Goal: Task Accomplishment & Management: Complete application form

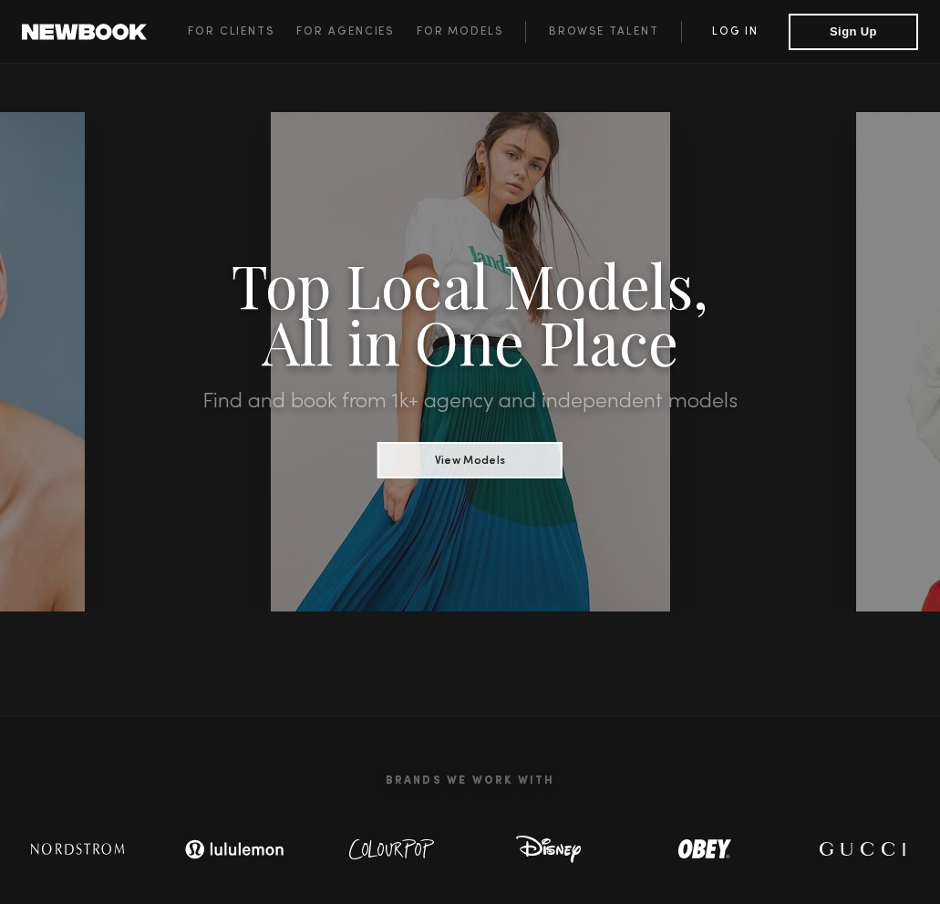
click at [729, 30] on link "Log in" at bounding box center [735, 32] width 108 height 22
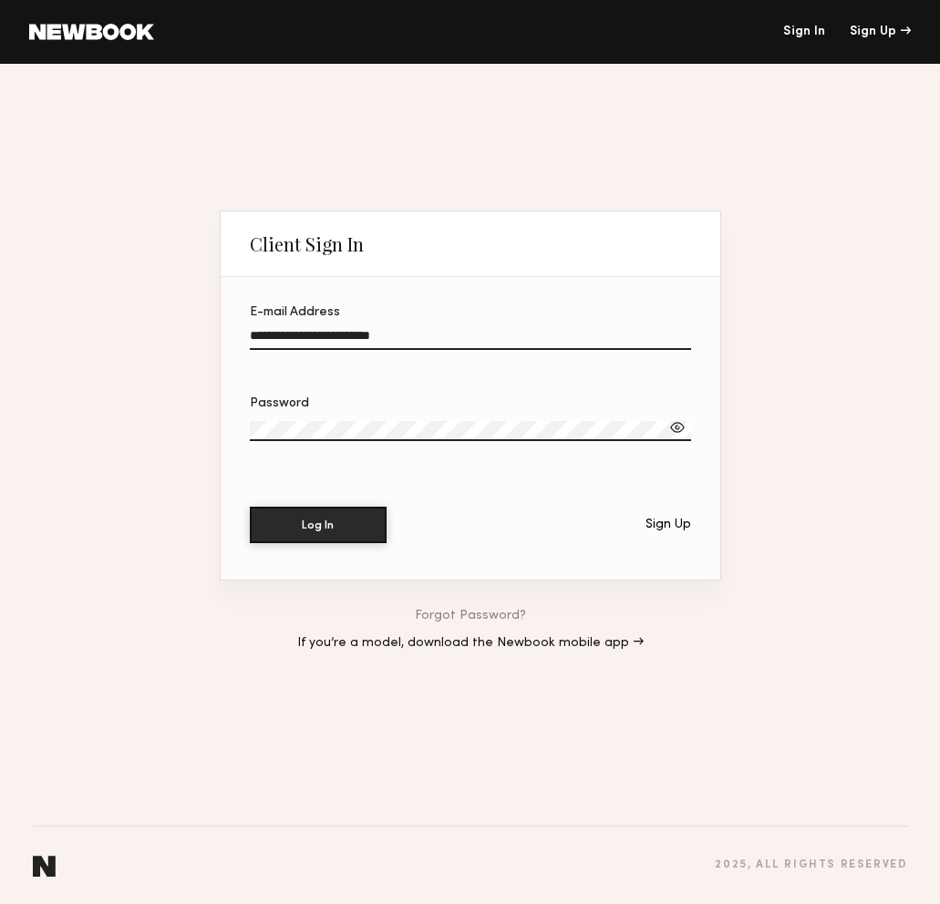
click at [340, 504] on section "**********" at bounding box center [471, 428] width 500 height 303
click at [335, 542] on button "Log In" at bounding box center [318, 524] width 137 height 36
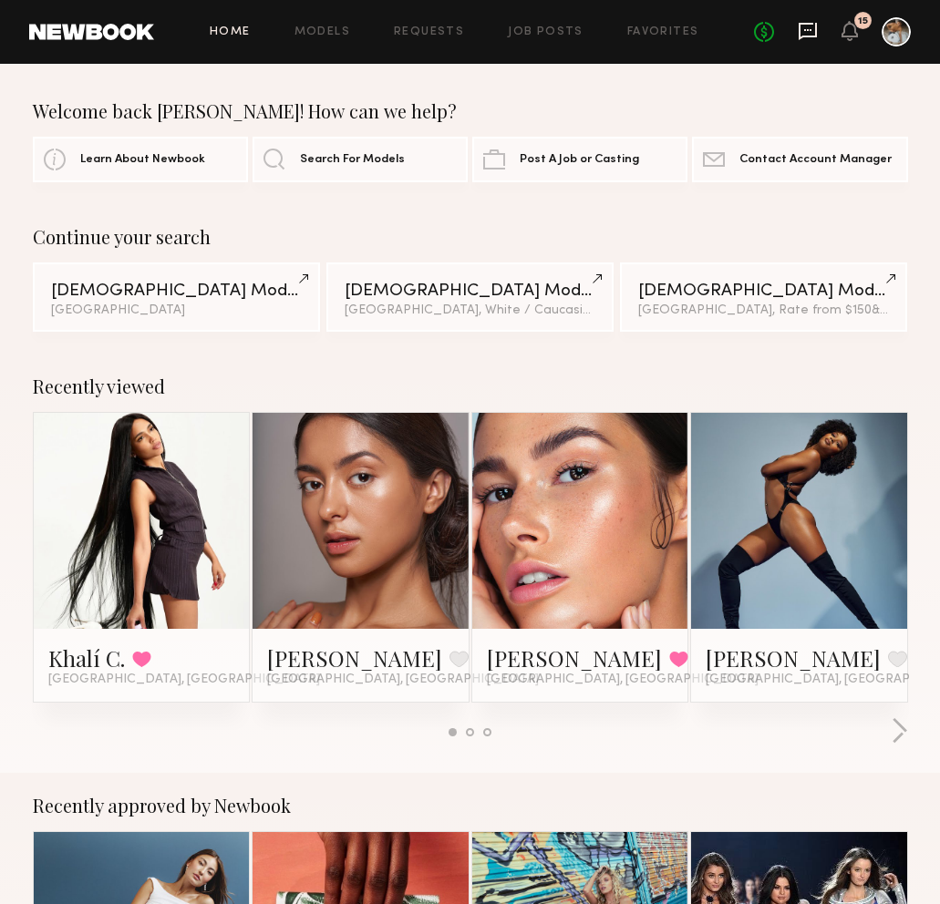
click at [810, 26] on icon at bounding box center [808, 31] width 20 height 20
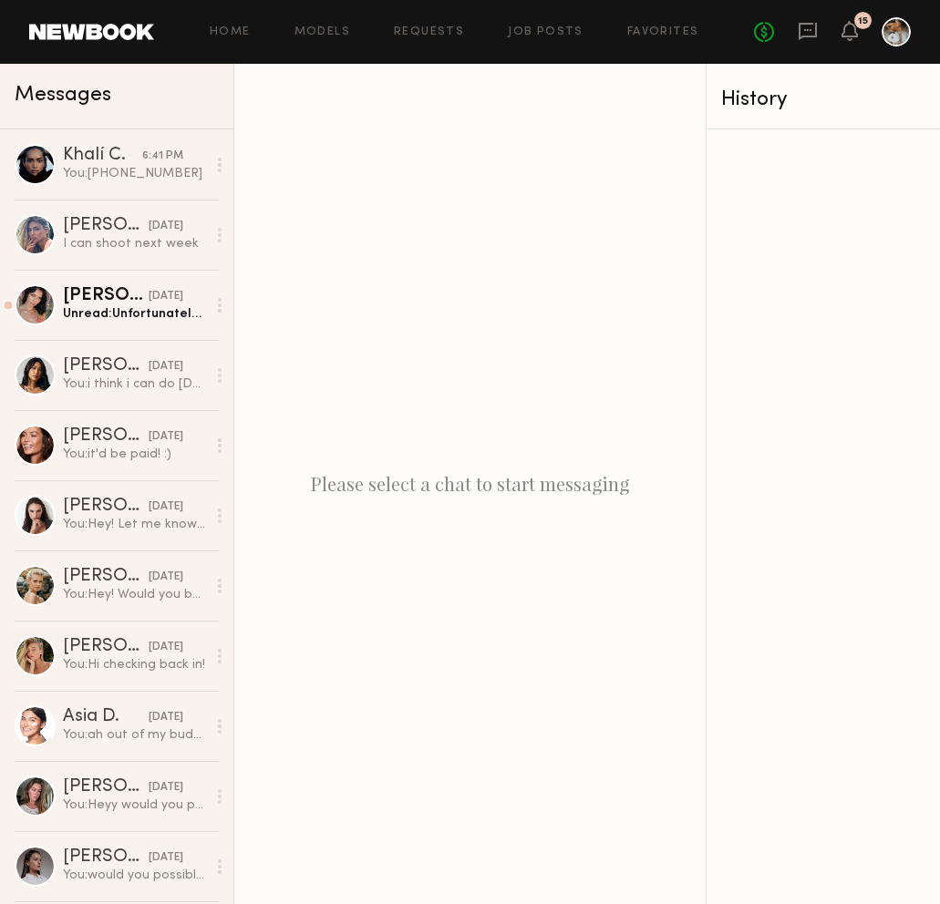
click at [121, 36] on link at bounding box center [91, 32] width 125 height 16
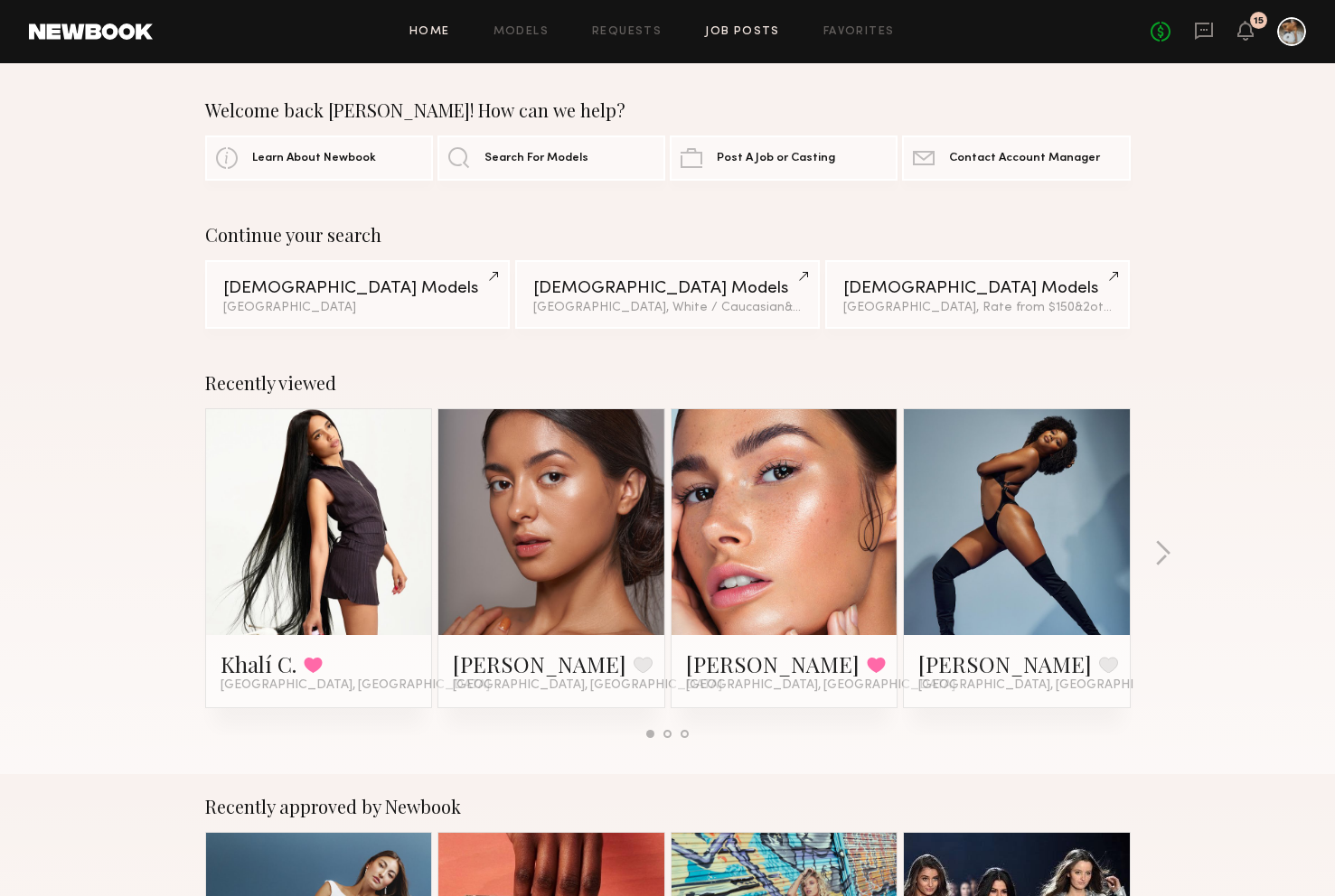
click at [740, 28] on link "Job Posts" at bounding box center [742, 32] width 75 height 12
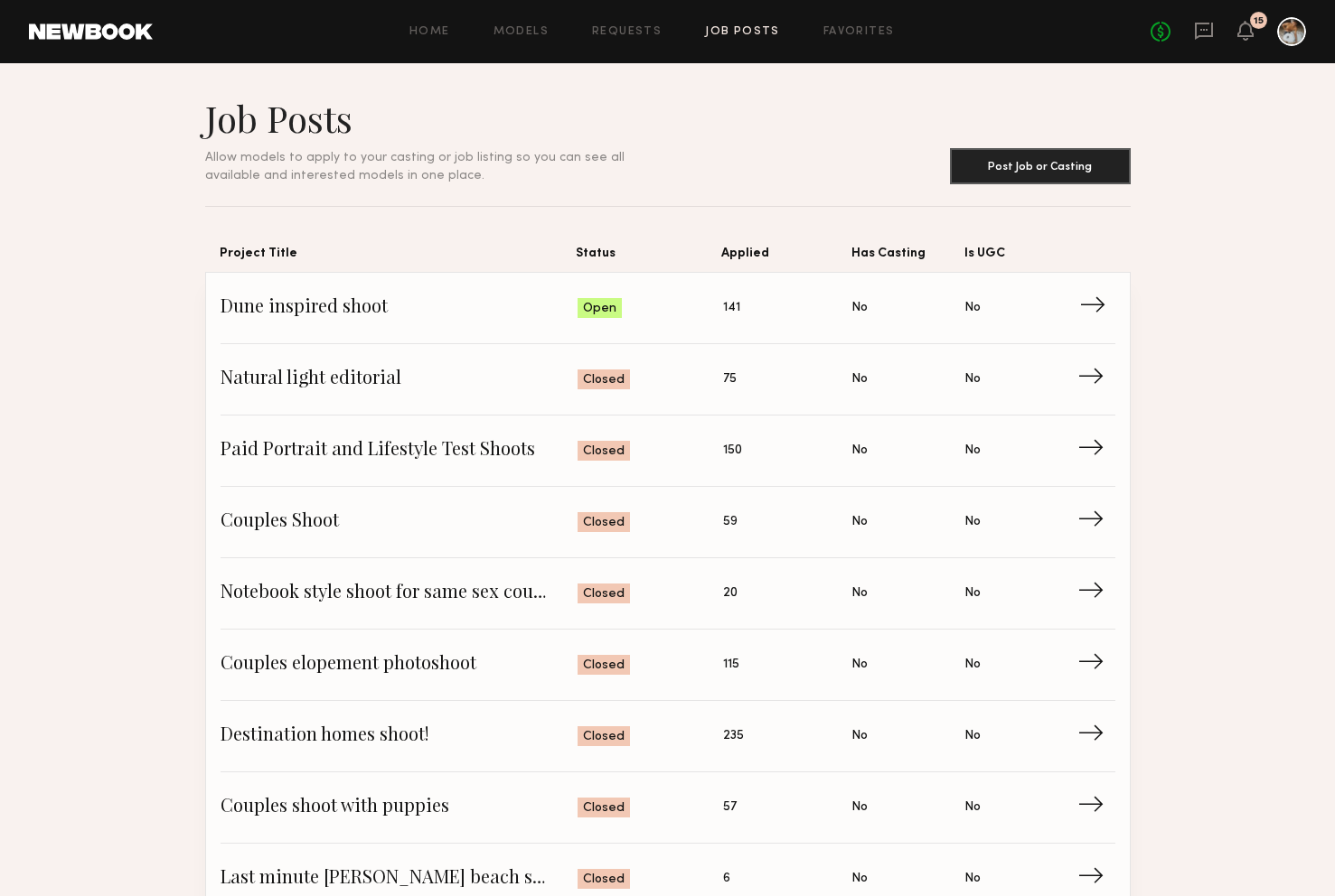
click at [694, 340] on link "Dune inspired shoot Status: Open Applied: 141 Has Casting: No Is UGC: No →" at bounding box center [667, 308] width 895 height 71
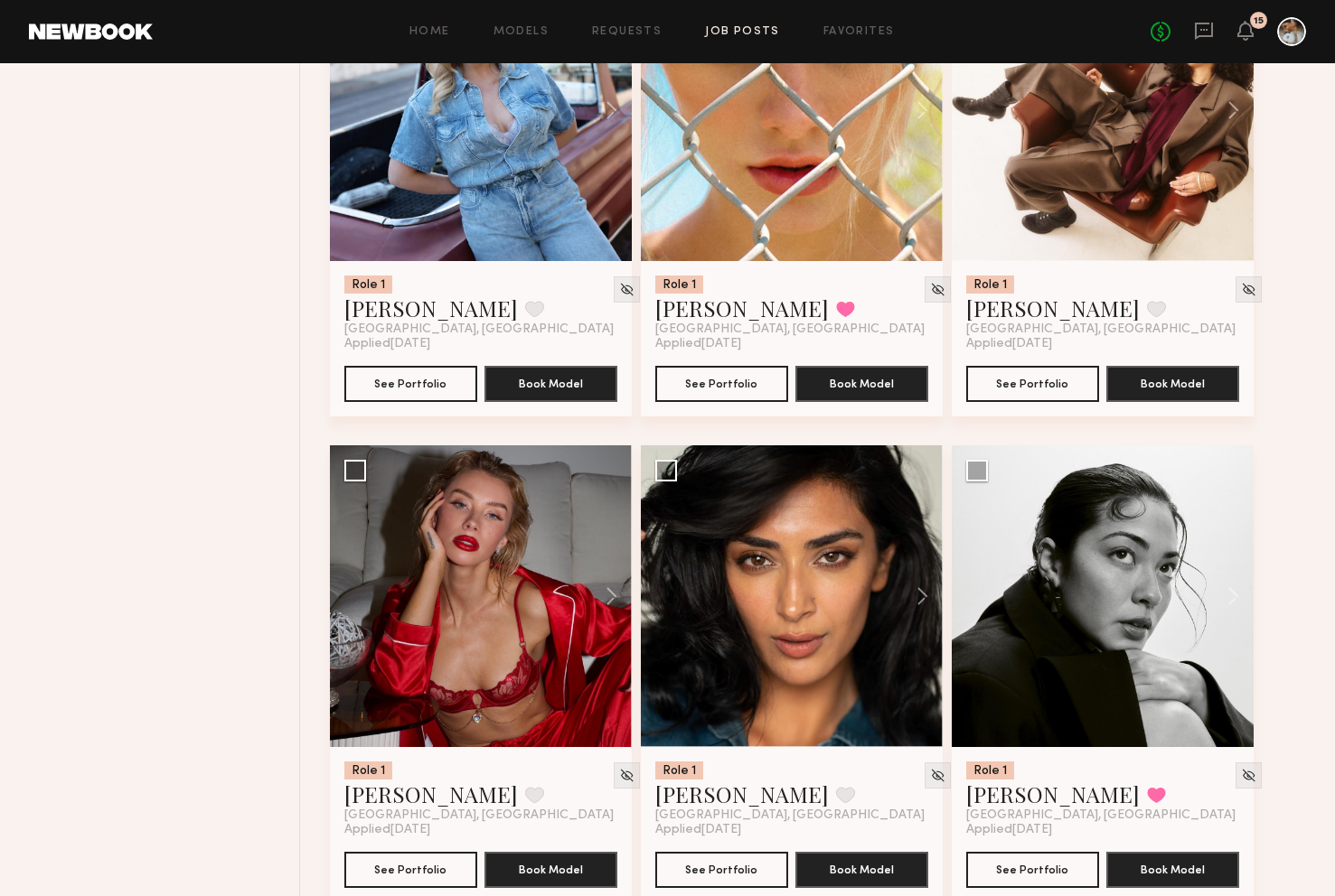
scroll to position [840, 0]
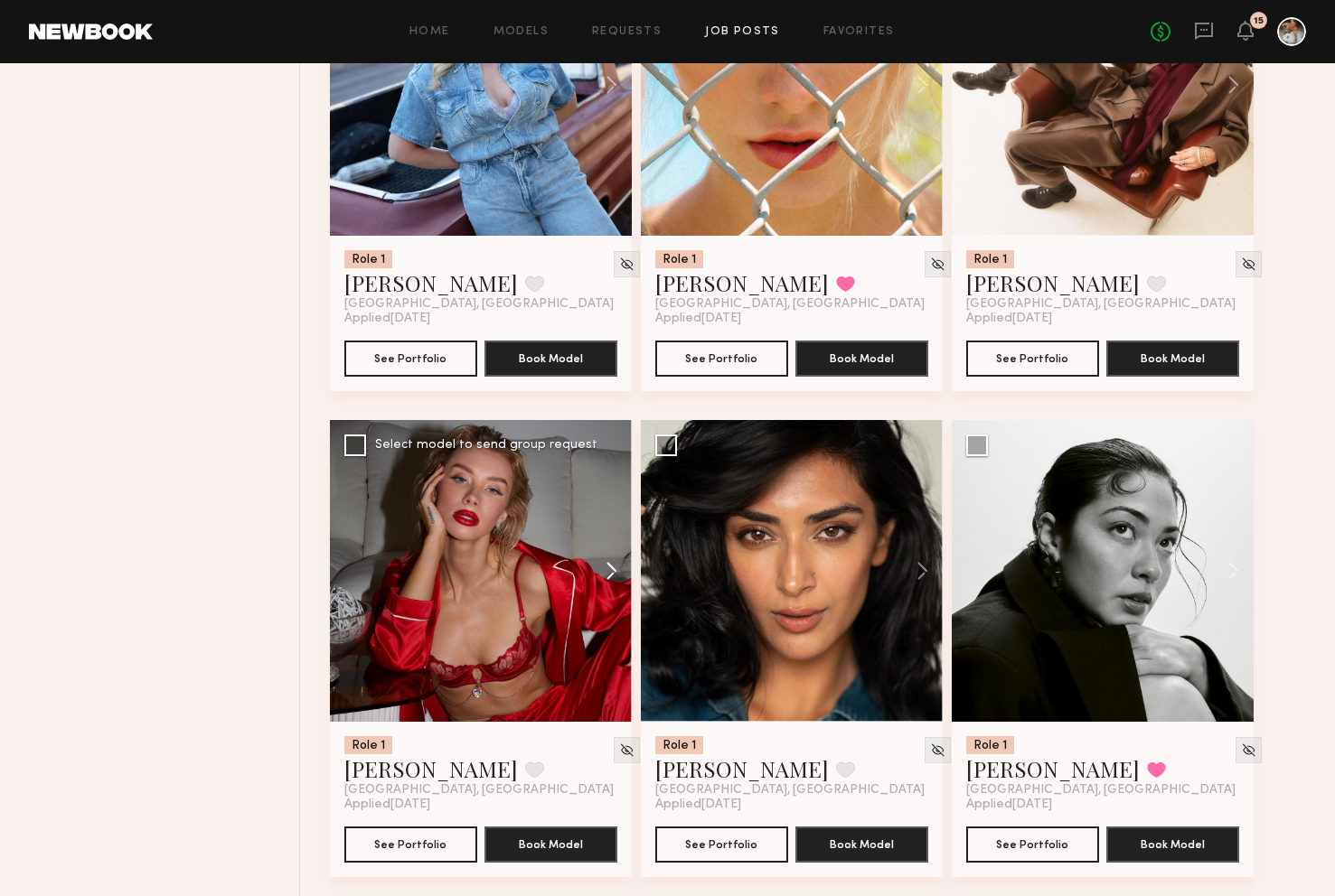
click at [615, 571] on button at bounding box center [603, 571] width 57 height 301
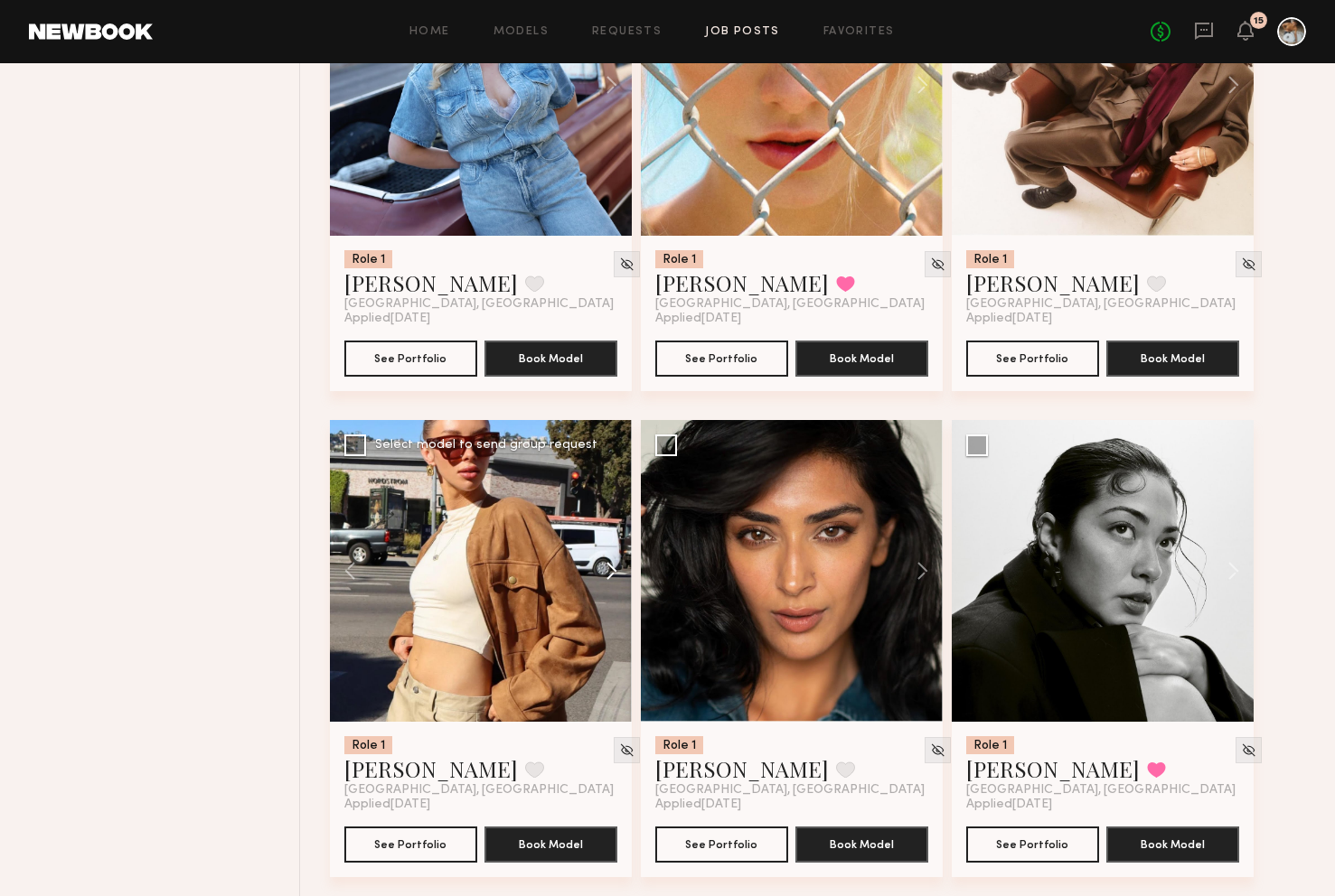
click at [615, 571] on button at bounding box center [603, 571] width 57 height 301
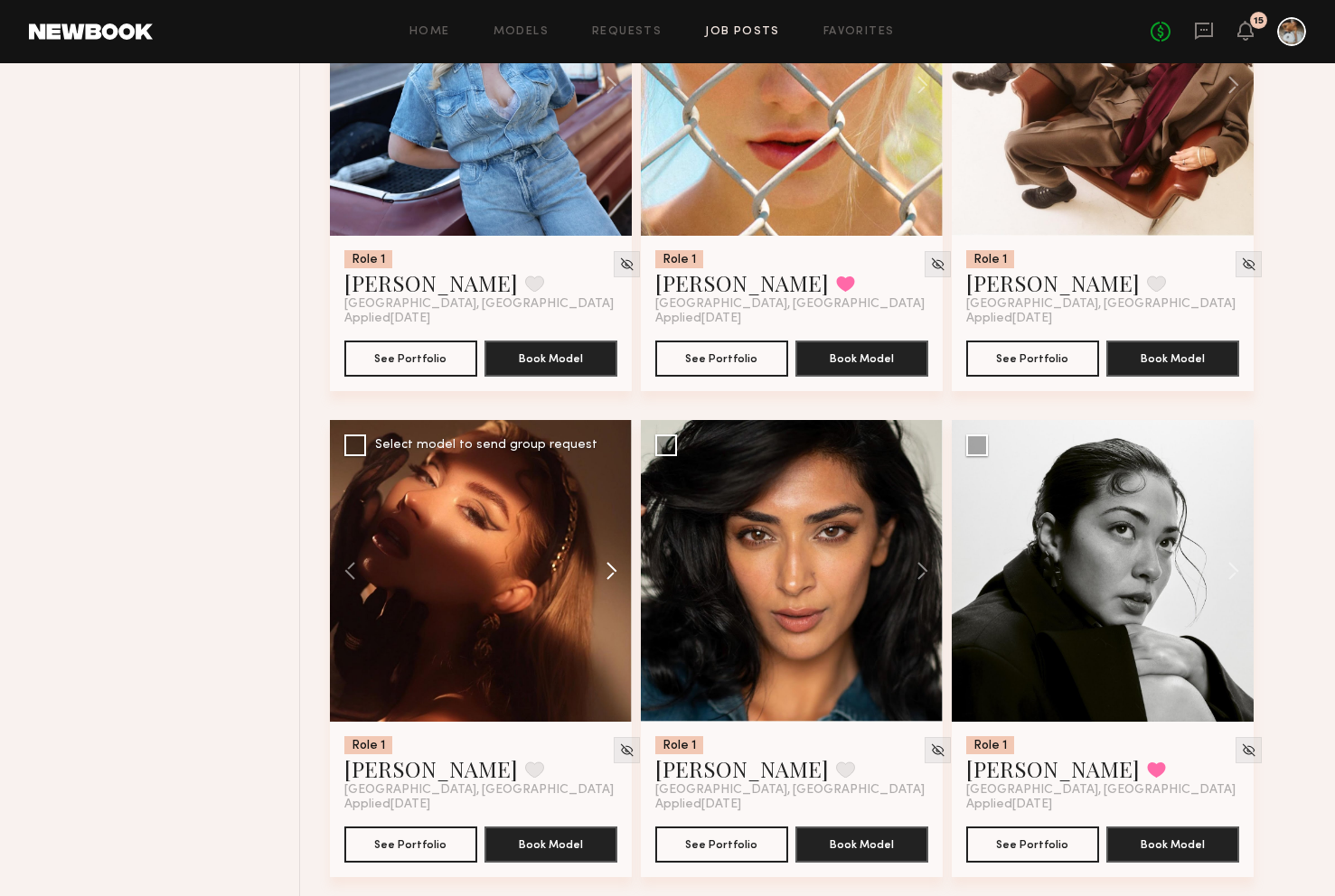
click at [615, 571] on button at bounding box center [603, 571] width 57 height 301
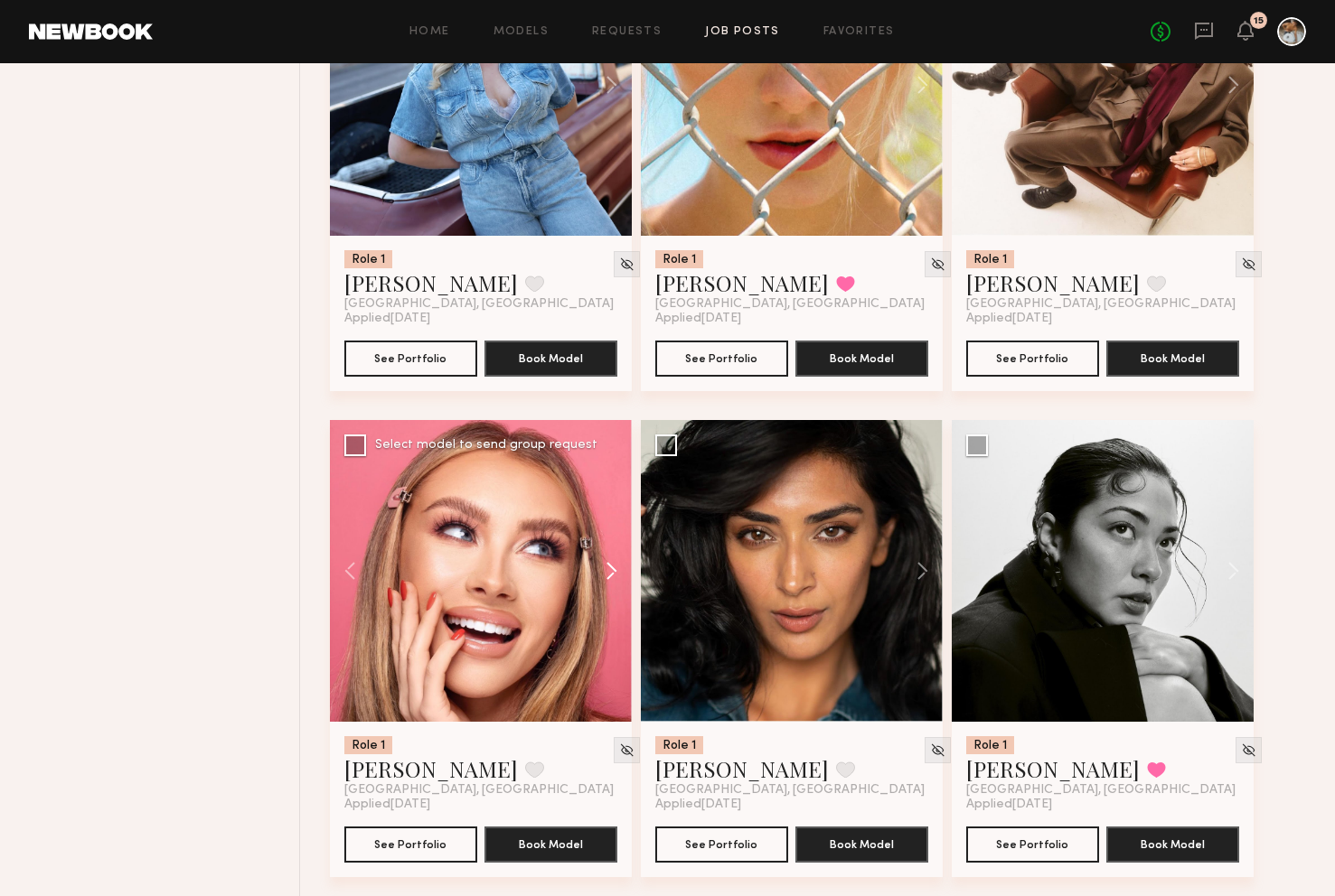
click at [615, 571] on button at bounding box center [603, 571] width 57 height 301
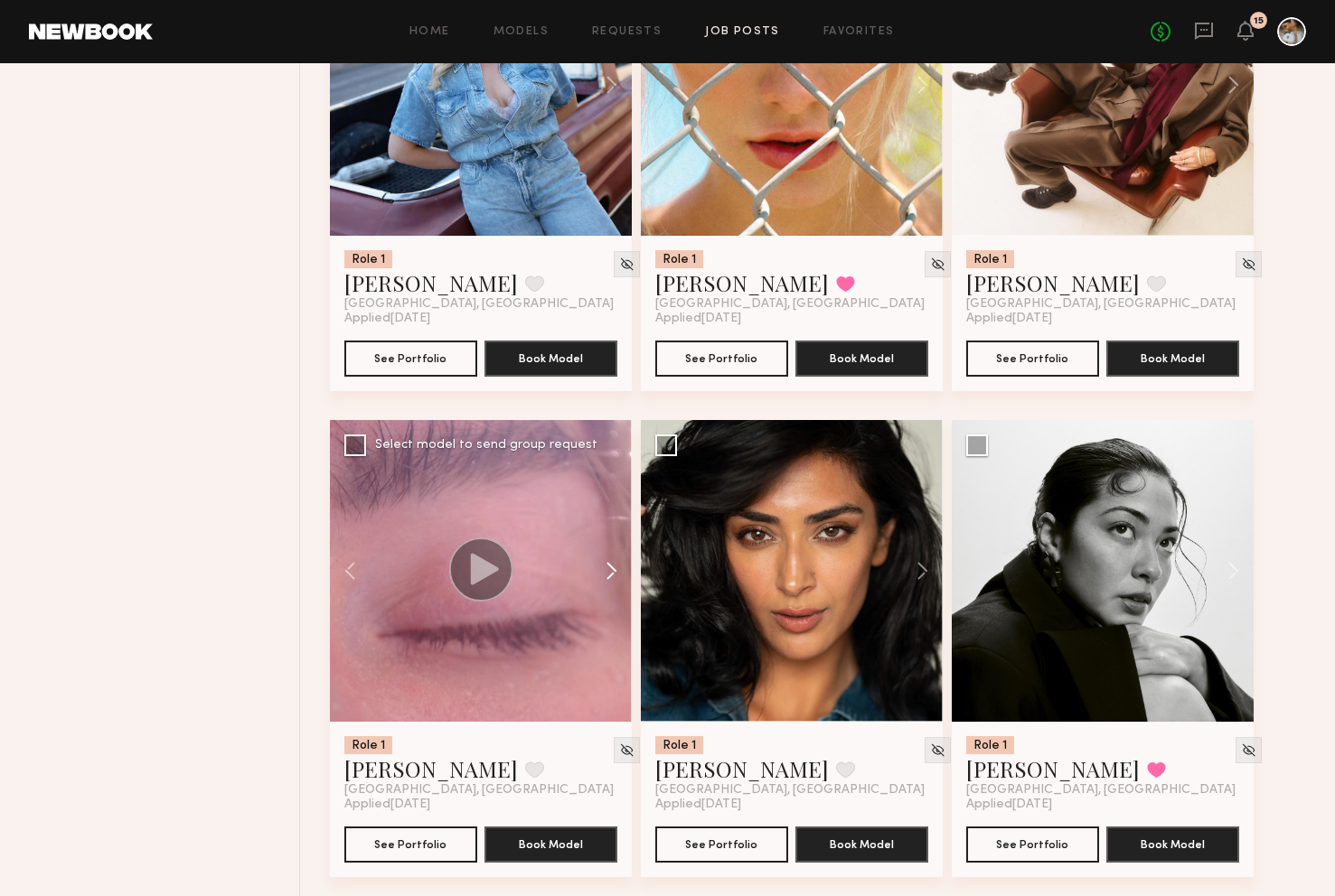
click at [615, 571] on button at bounding box center [603, 571] width 57 height 301
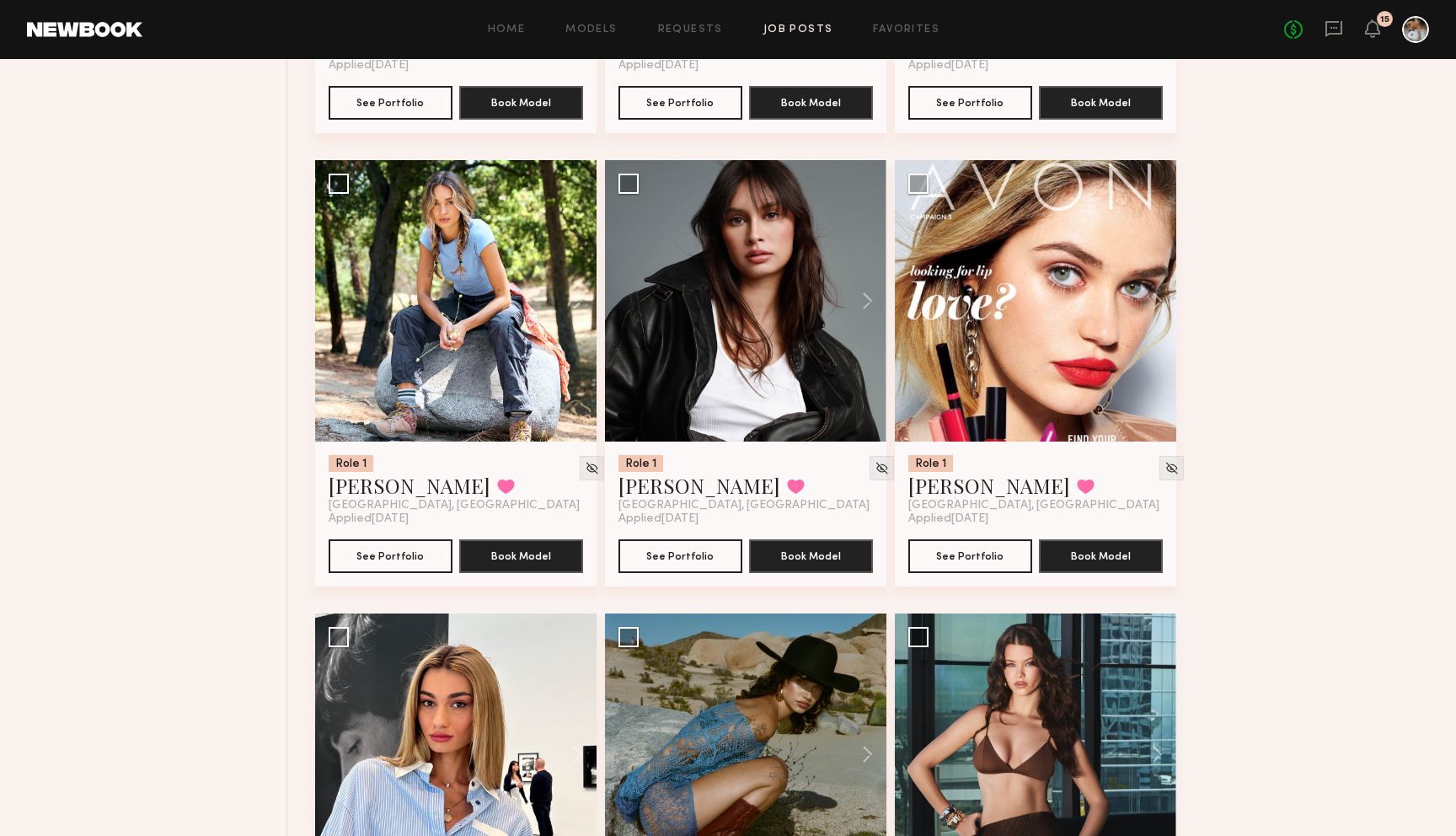
scroll to position [3284, 0]
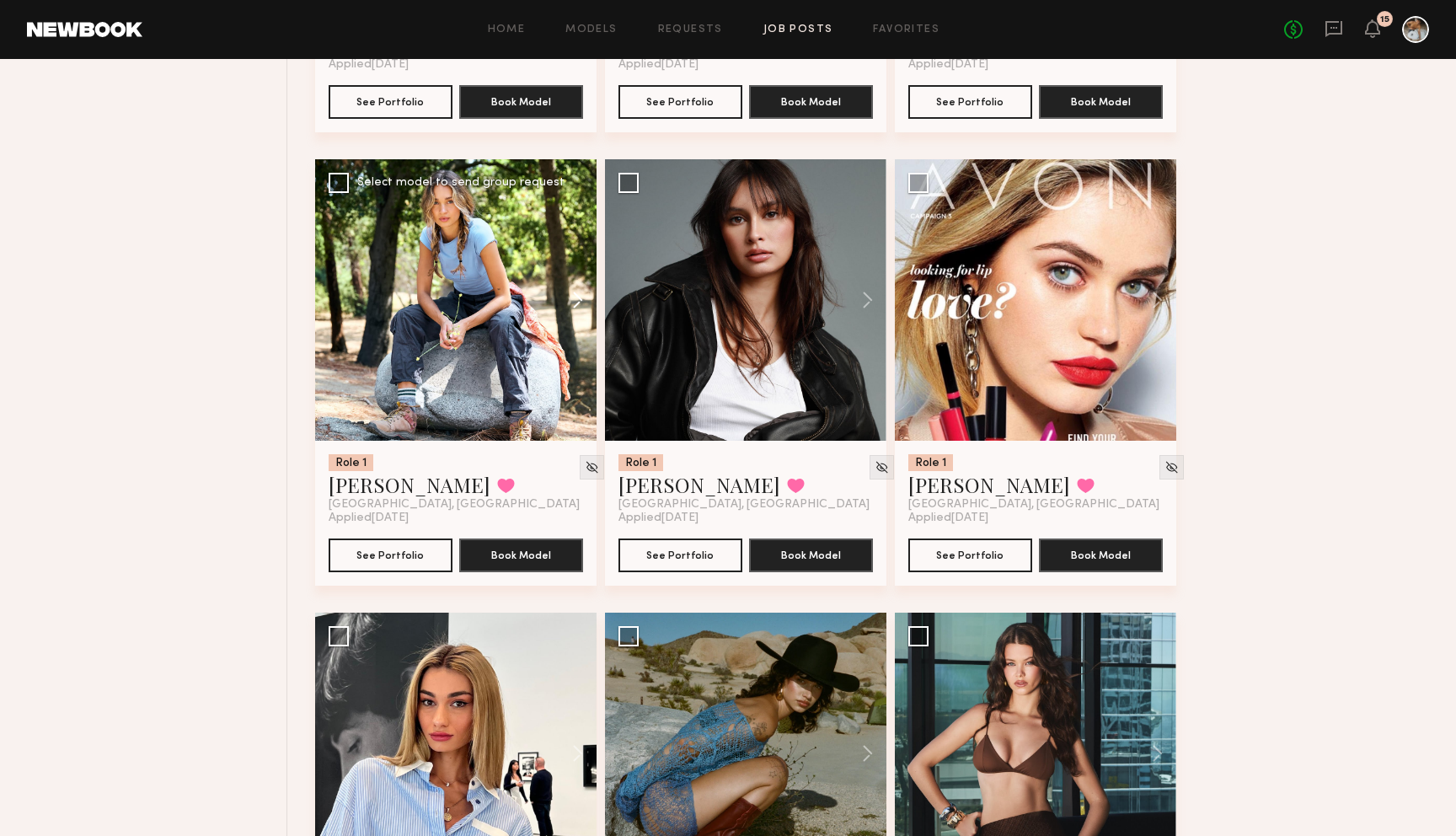
click at [579, 302] on button at bounding box center [569, 300] width 54 height 281
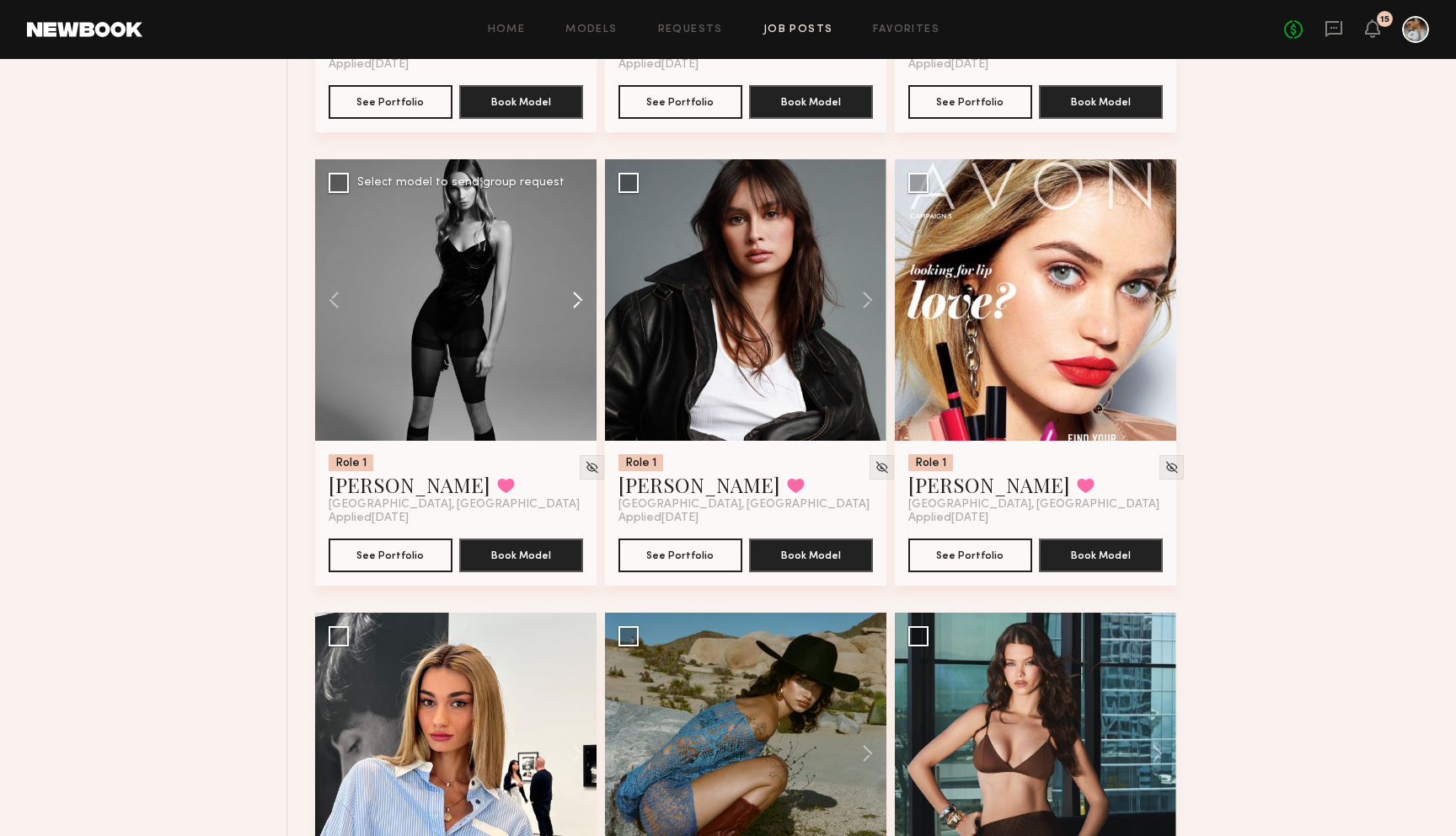
click at [579, 302] on button at bounding box center [569, 300] width 54 height 281
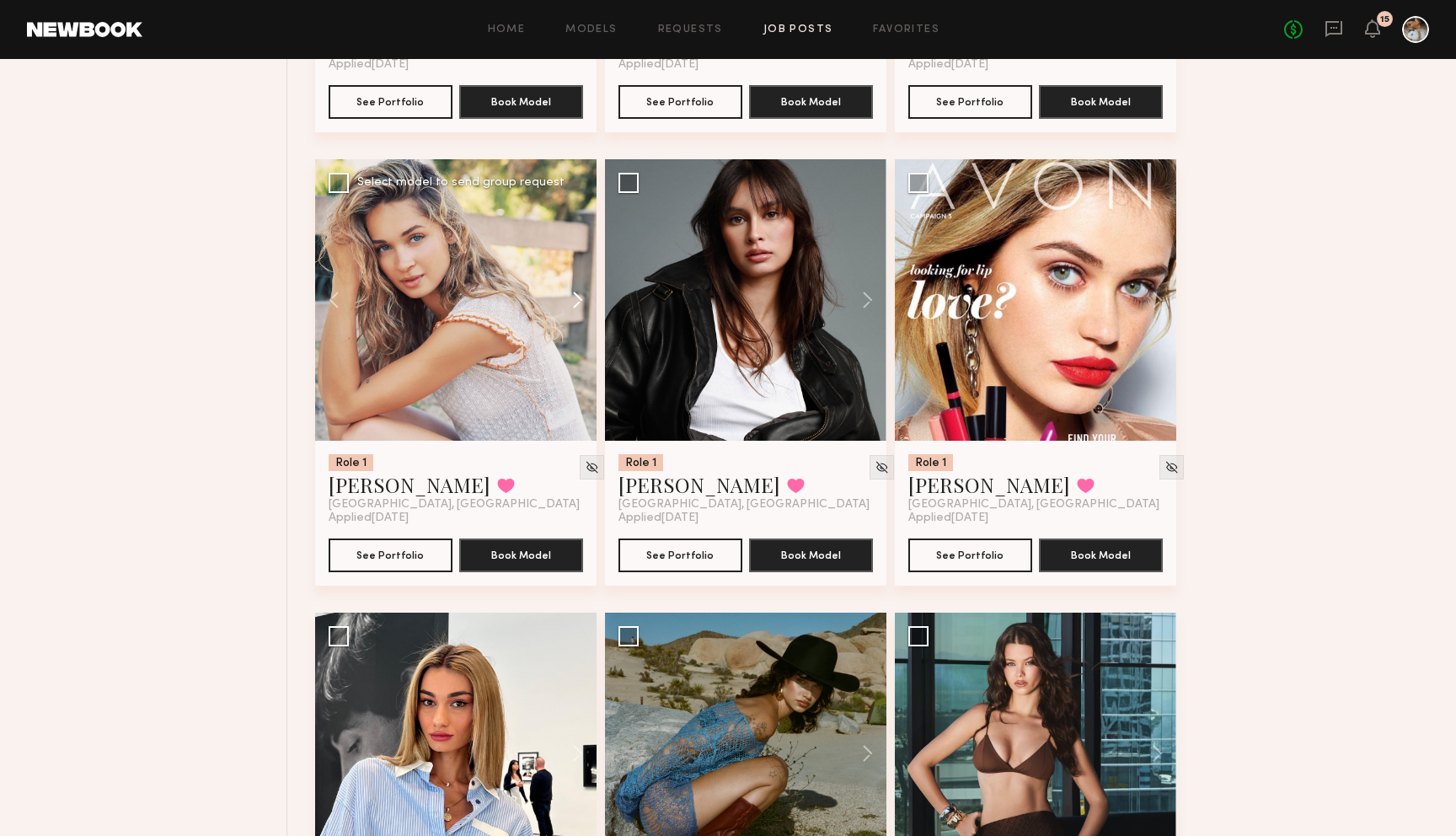
click at [576, 311] on button at bounding box center [569, 300] width 54 height 281
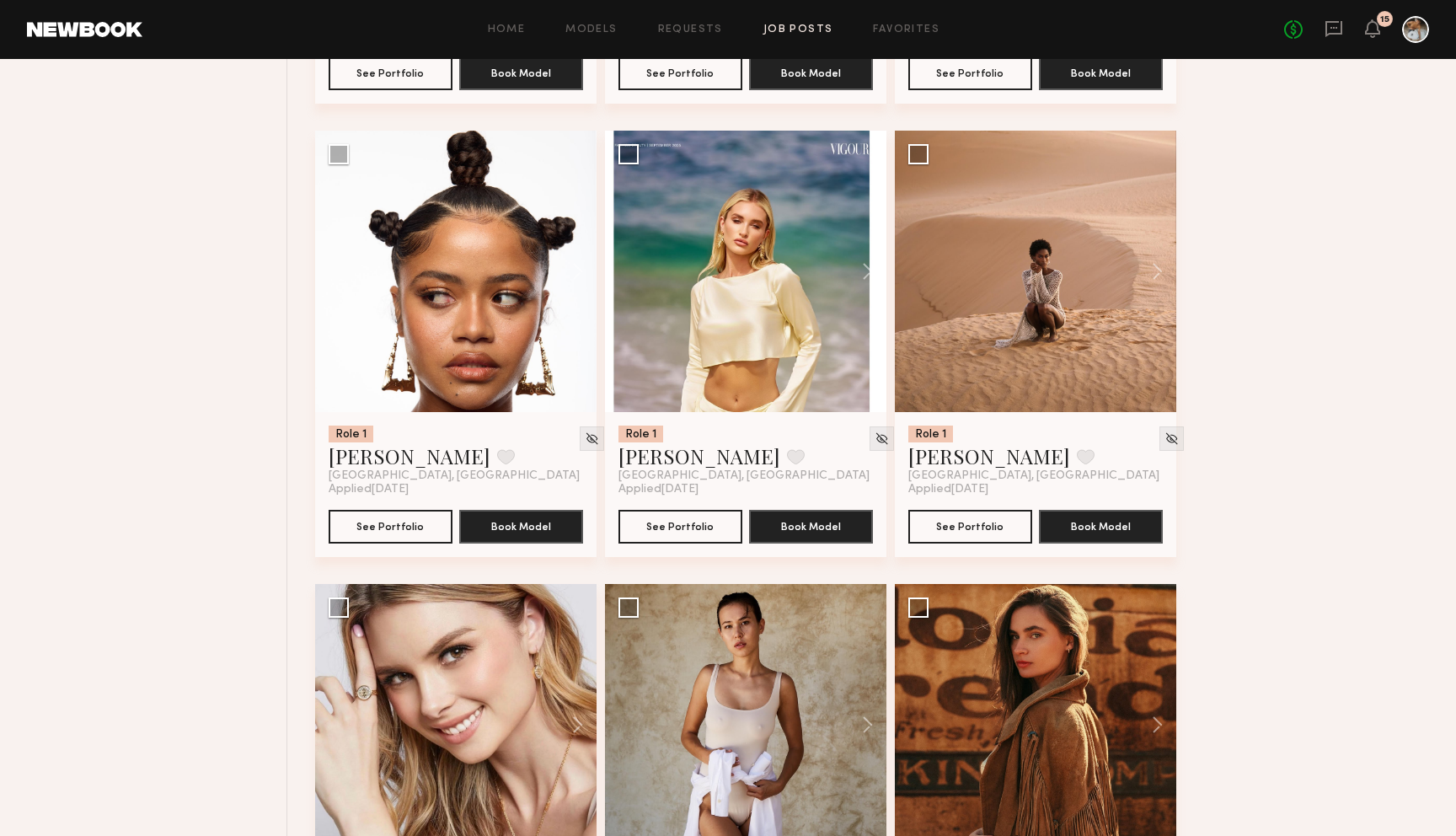
scroll to position [4221, 0]
click at [868, 270] on button at bounding box center [860, 270] width 54 height 281
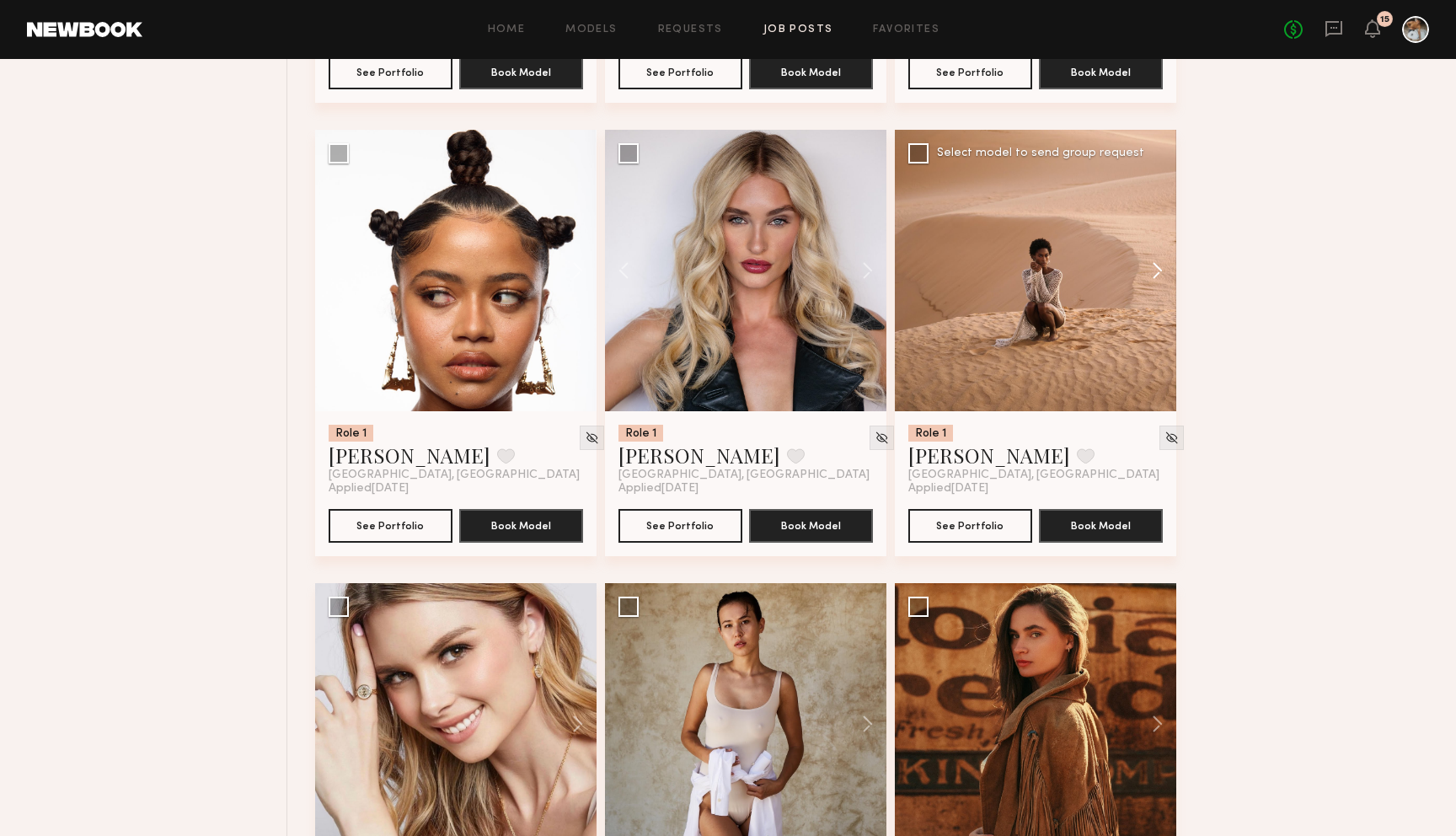
click at [868, 271] on button at bounding box center [1149, 270] width 54 height 281
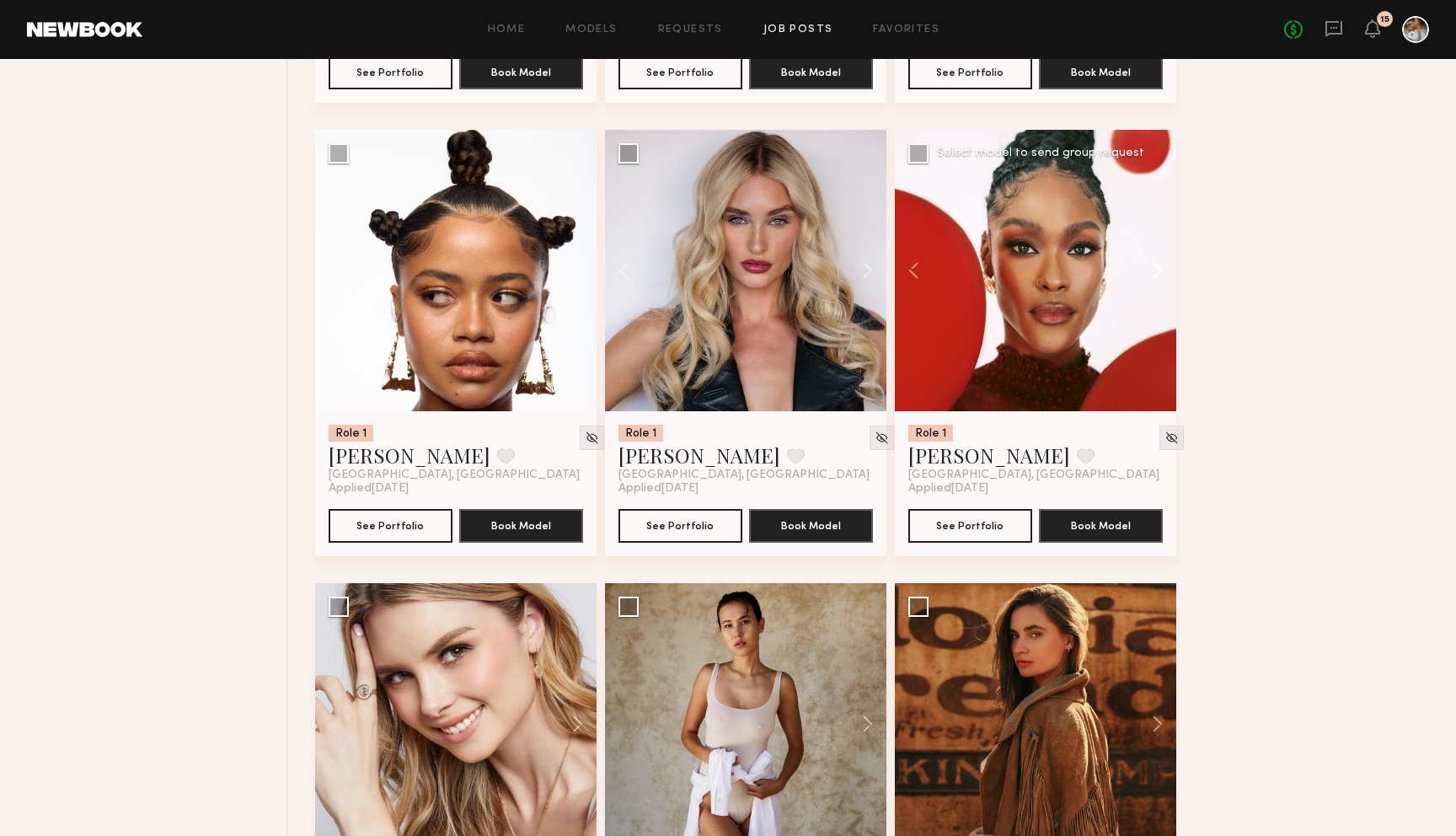
click at [868, 272] on button at bounding box center [1149, 270] width 54 height 281
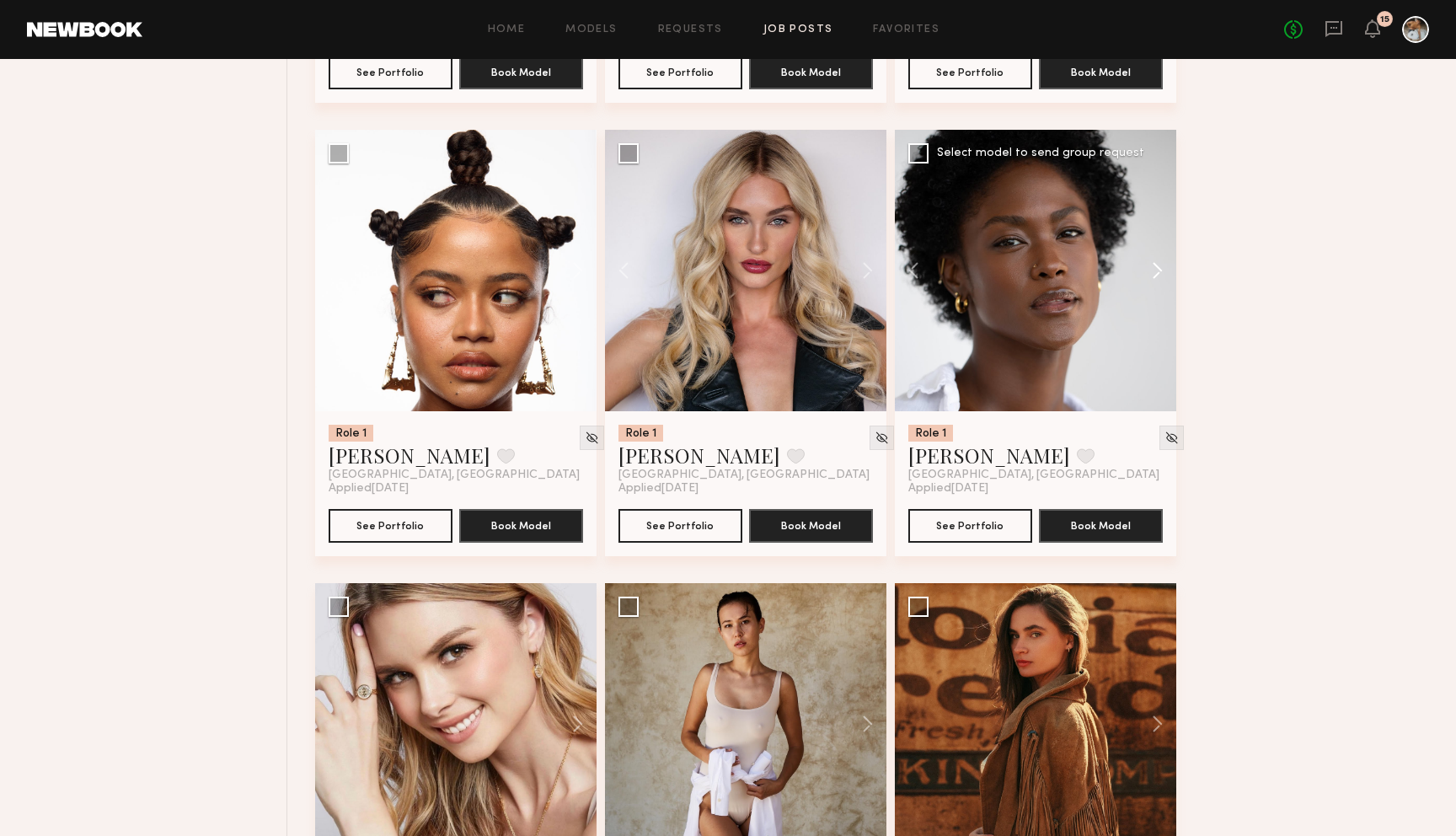
click at [868, 273] on button at bounding box center [1149, 270] width 54 height 281
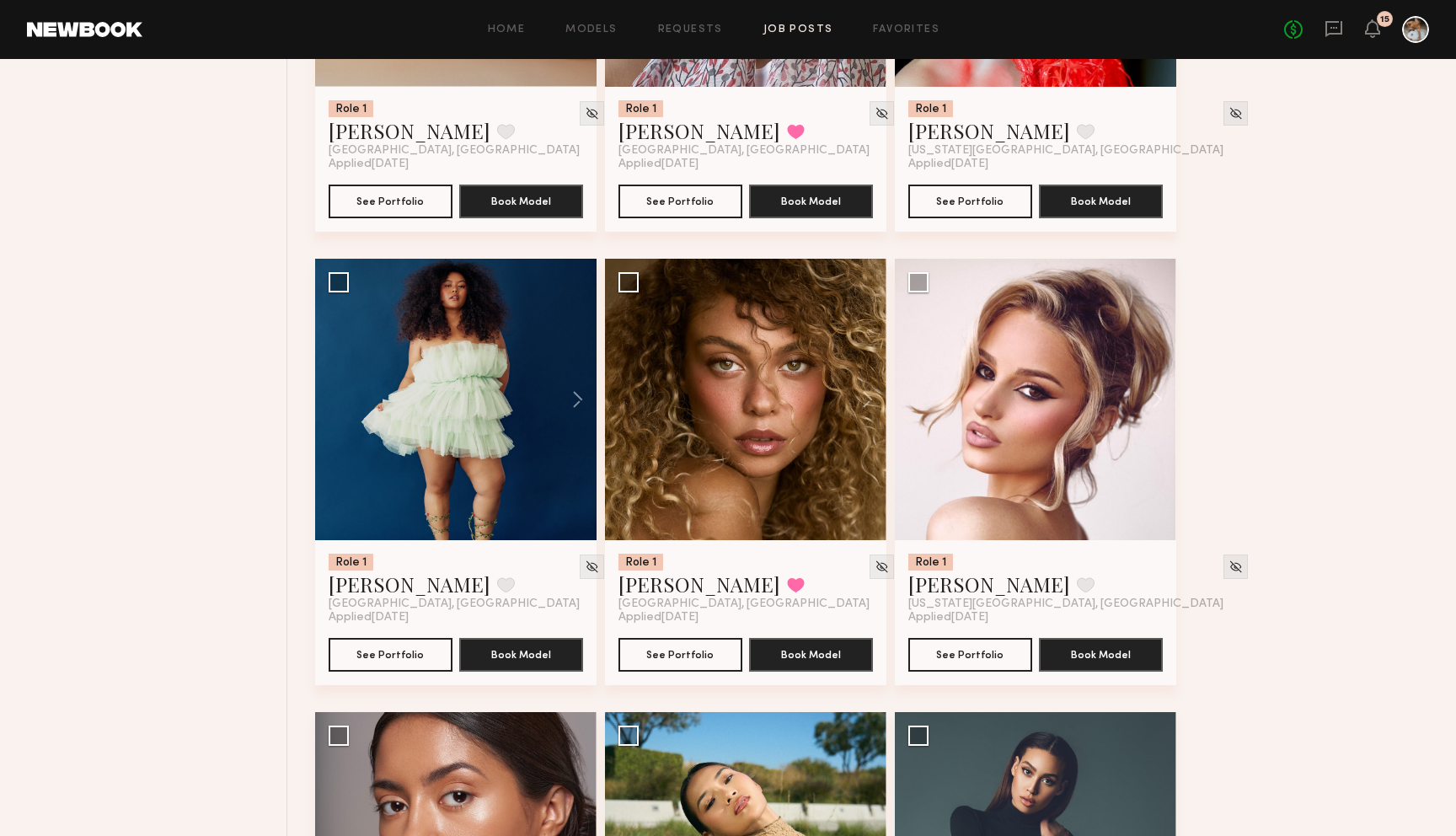
scroll to position [5893, 0]
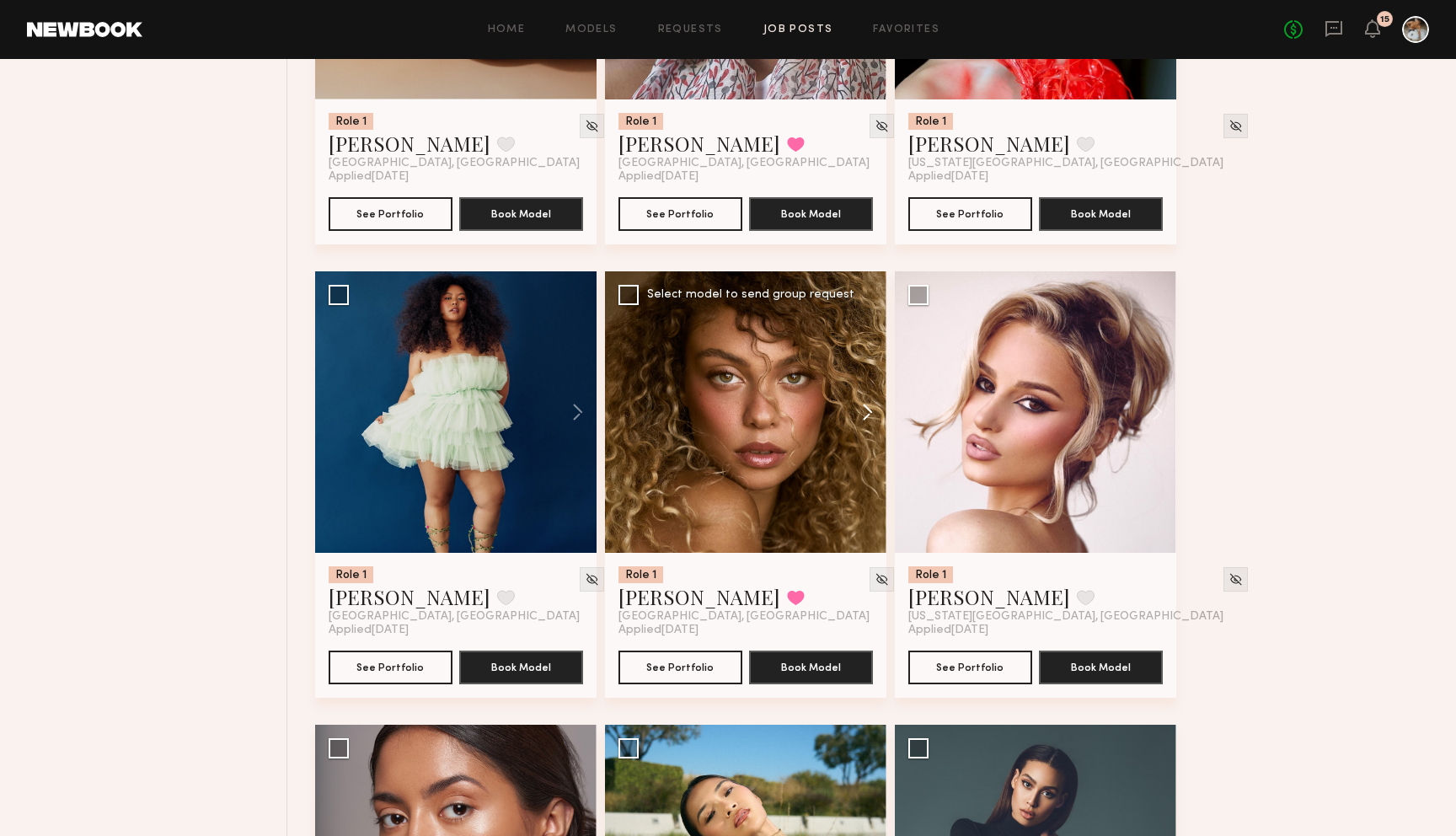
click at [868, 416] on button at bounding box center [860, 412] width 54 height 281
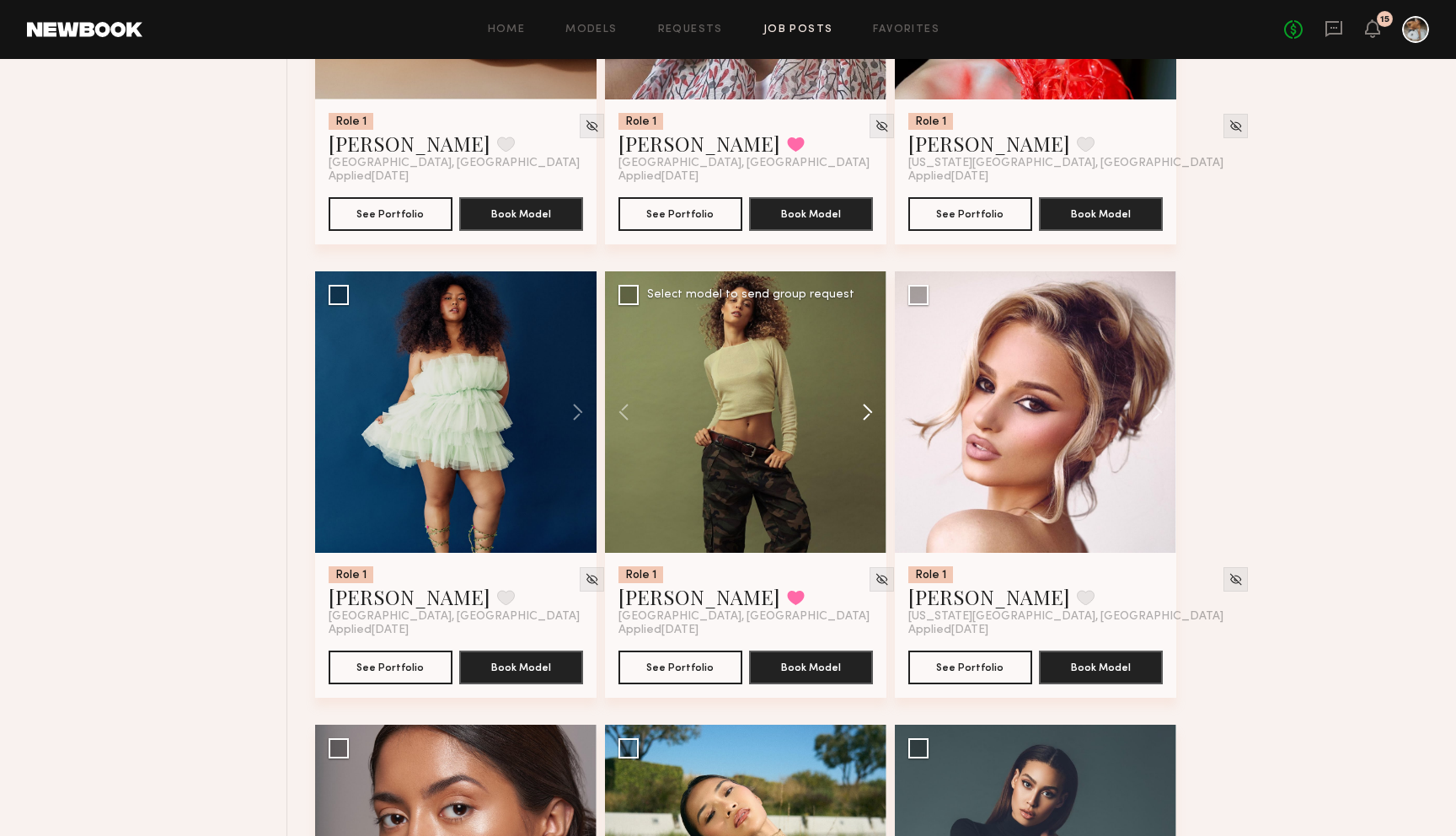
click at [868, 416] on button at bounding box center [860, 412] width 54 height 281
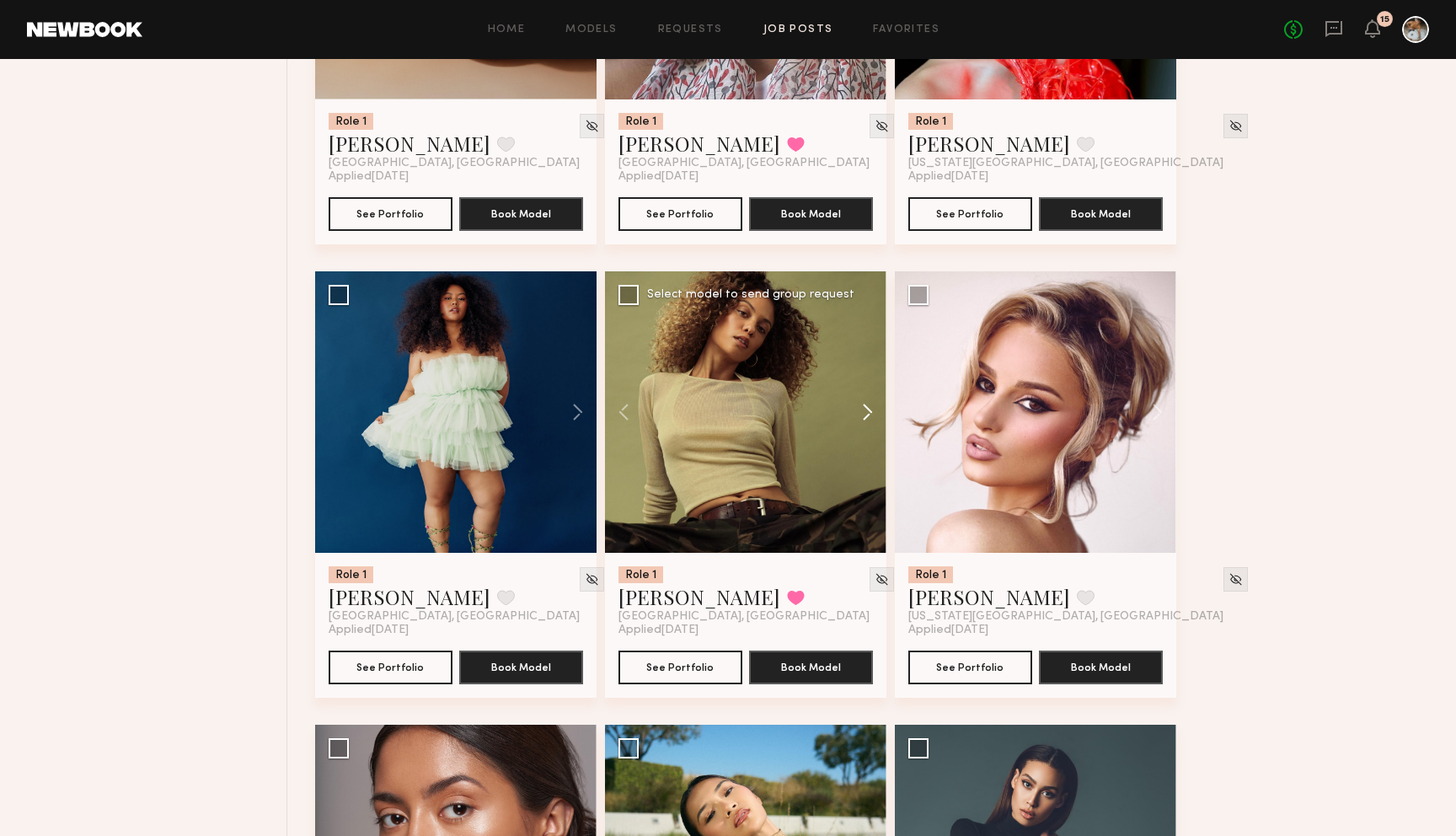
click at [868, 416] on button at bounding box center [860, 412] width 54 height 281
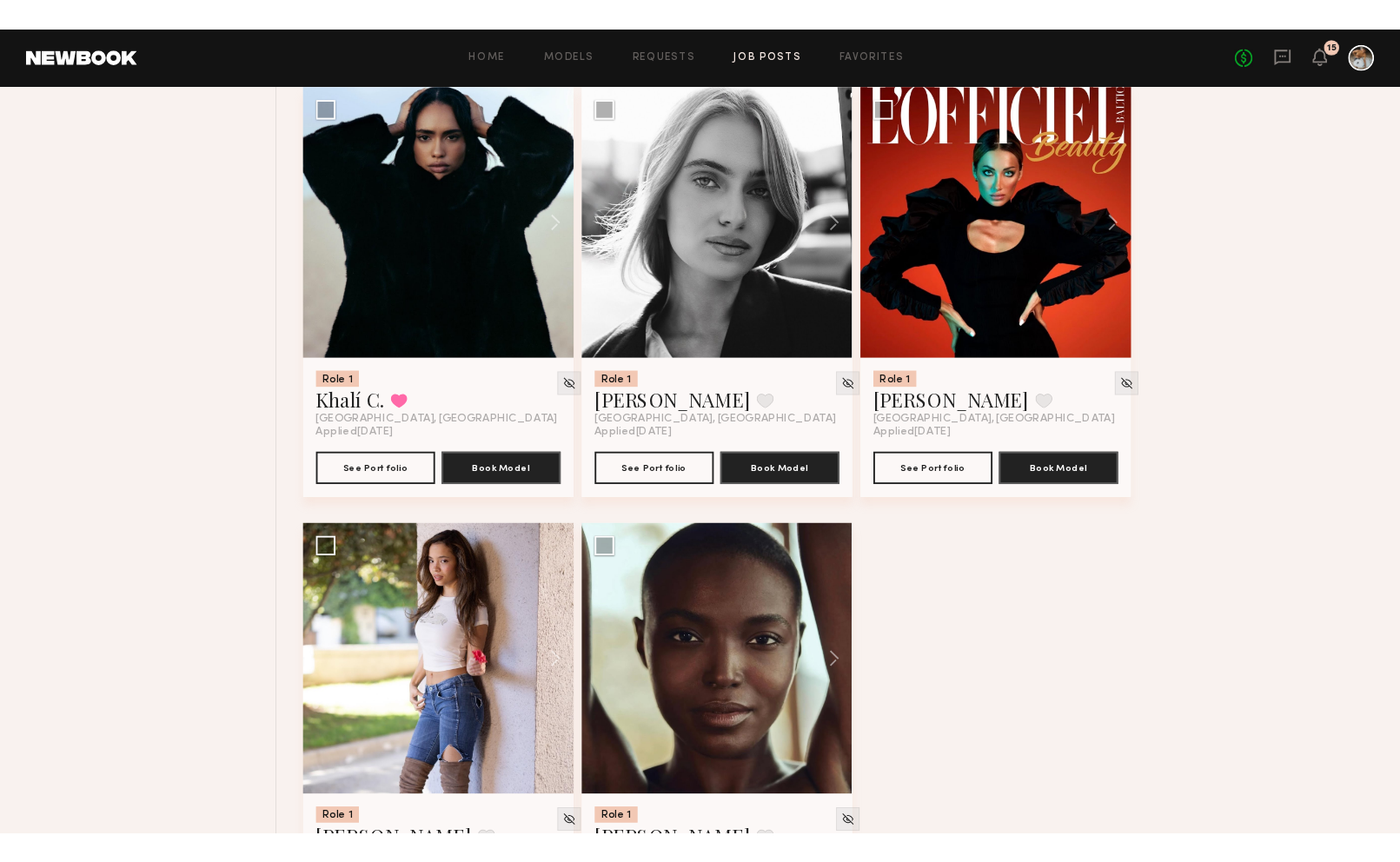
scroll to position [8071, 0]
